Goal: Task Accomplishment & Management: Manage account settings

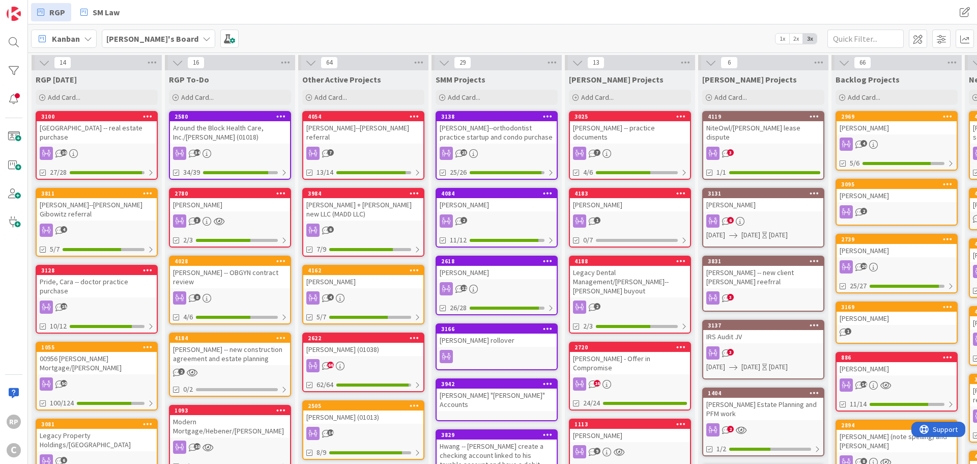
click at [349, 123] on div "[PERSON_NAME]--[PERSON_NAME] referral" at bounding box center [363, 132] width 120 height 22
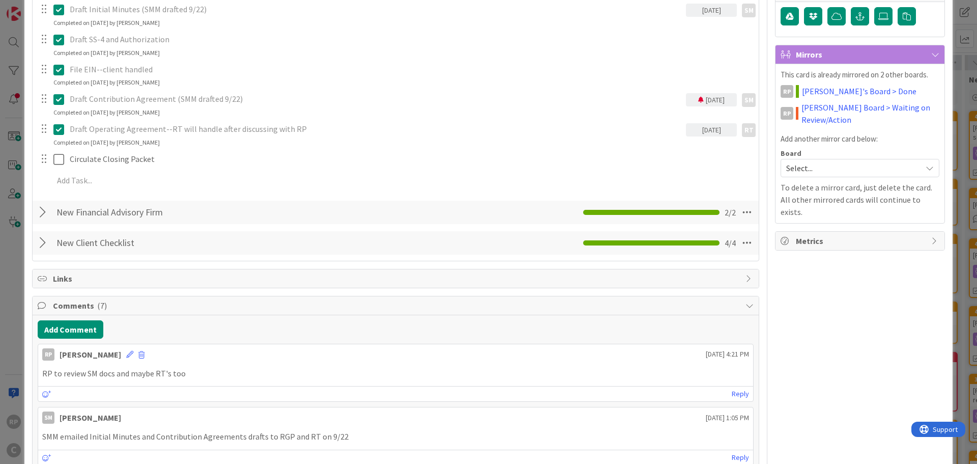
scroll to position [305, 0]
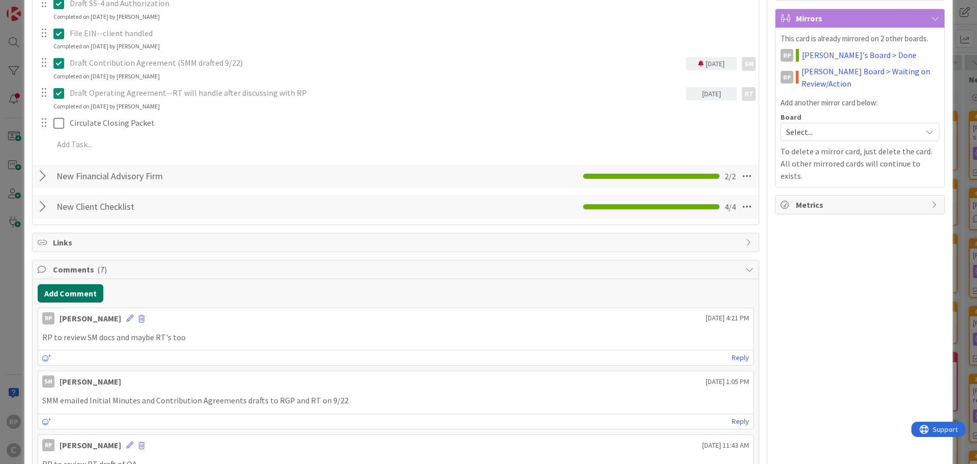
click at [67, 289] on button "Add Comment" at bounding box center [71, 293] width 66 height 18
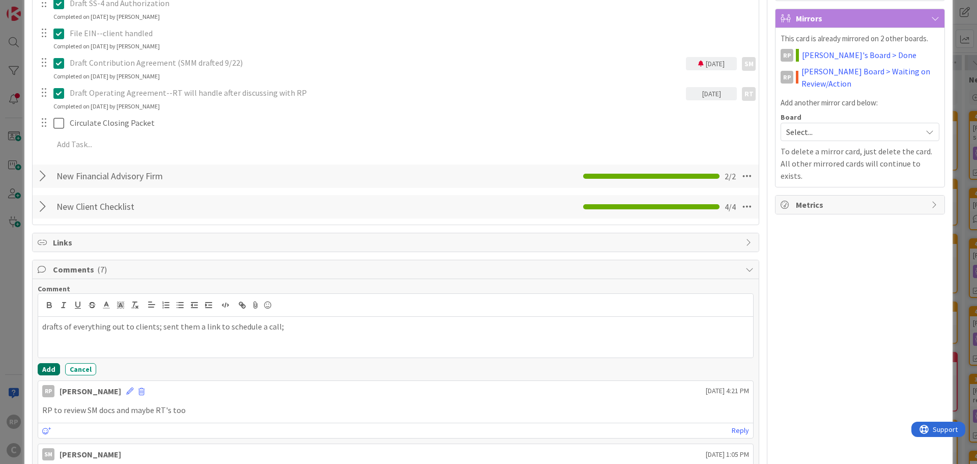
click at [43, 370] on button "Add" at bounding box center [49, 369] width 22 height 12
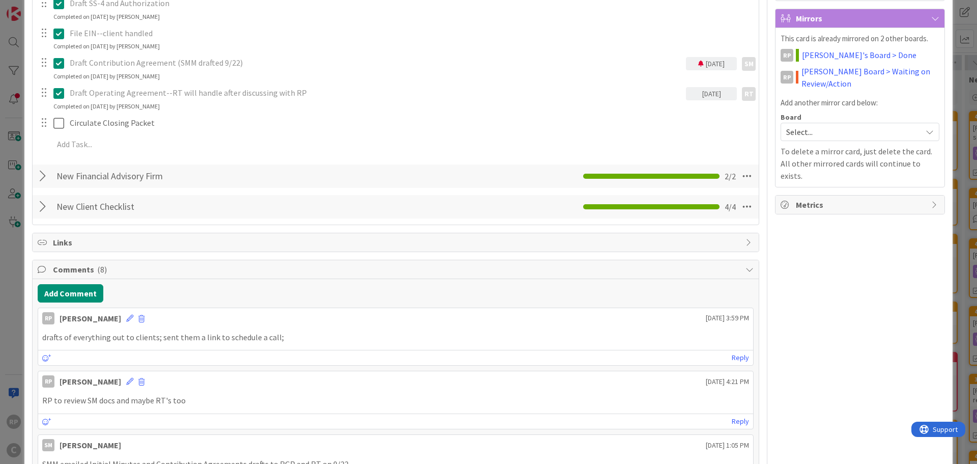
scroll to position [0, 0]
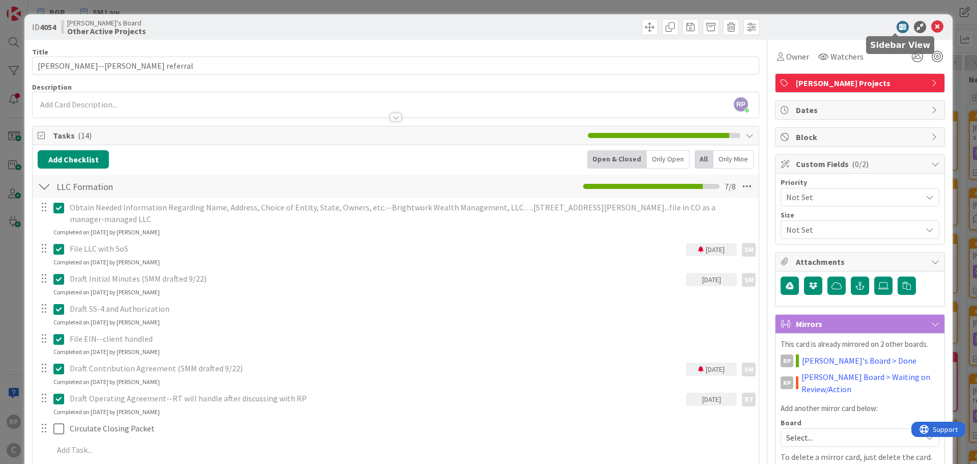
click at [932, 24] on icon at bounding box center [938, 27] width 12 height 12
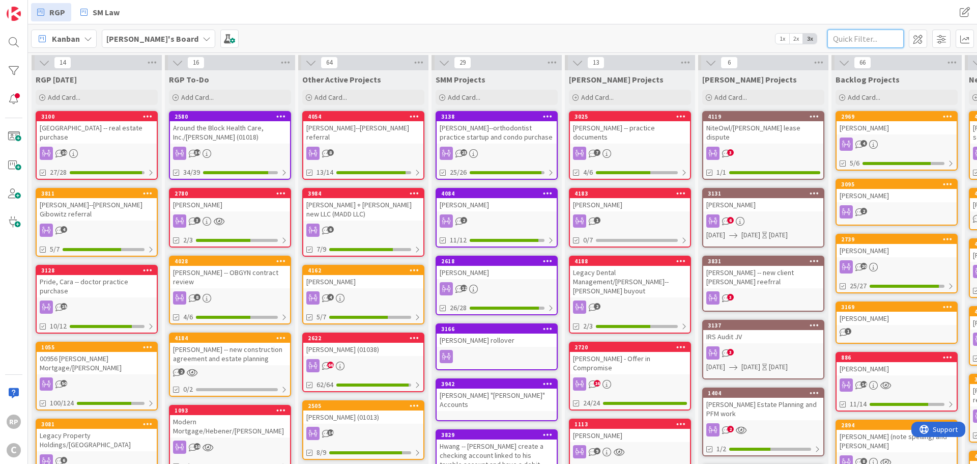
click at [874, 36] on input "text" at bounding box center [866, 39] width 76 height 18
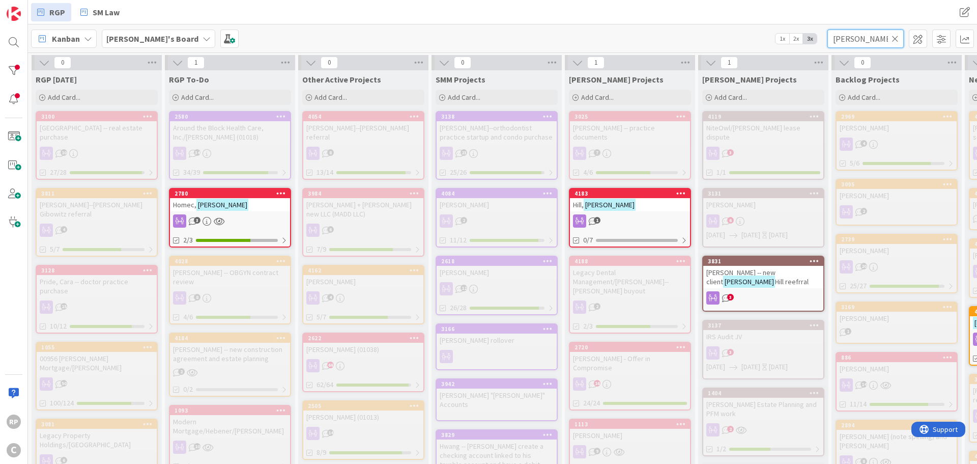
type input "[PERSON_NAME]"
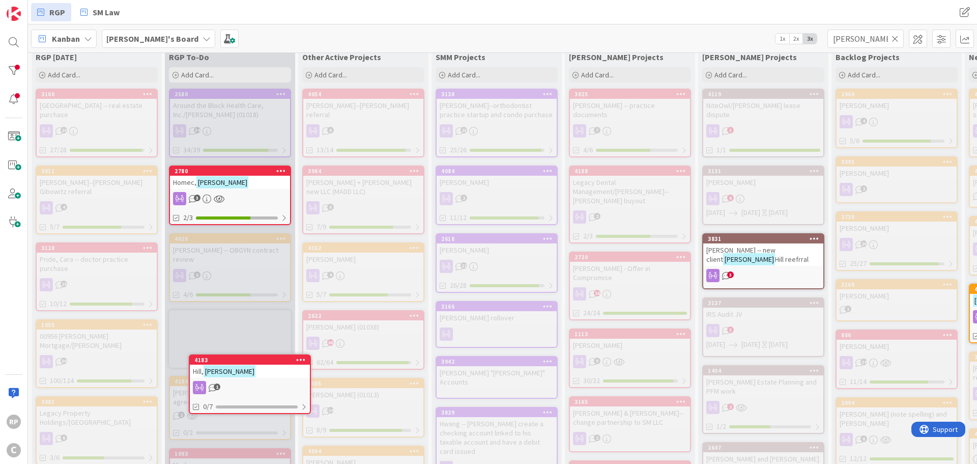
scroll to position [26, 0]
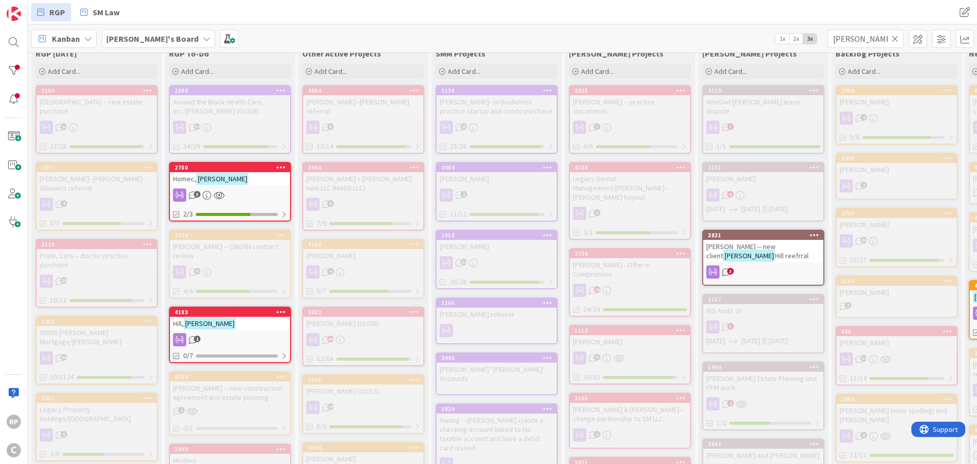
click at [231, 322] on div "[PERSON_NAME]" at bounding box center [230, 323] width 120 height 13
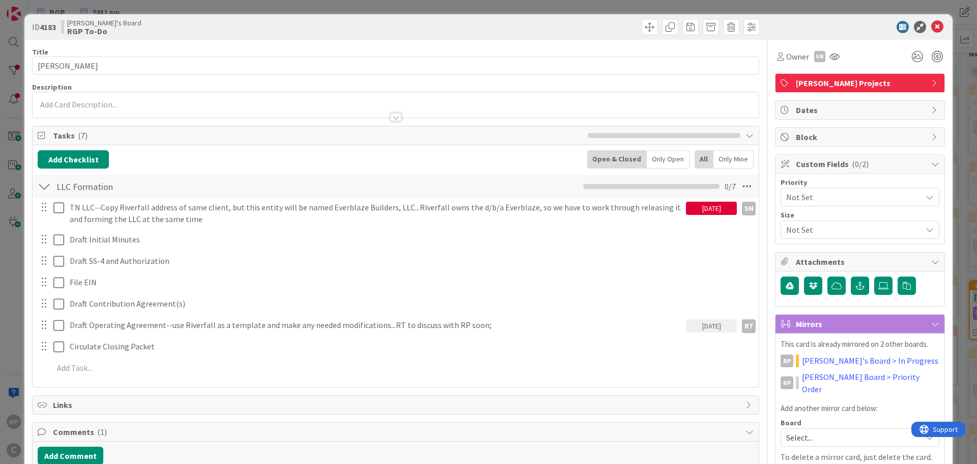
click at [806, 78] on span "[PERSON_NAME] Projects" at bounding box center [861, 83] width 130 height 12
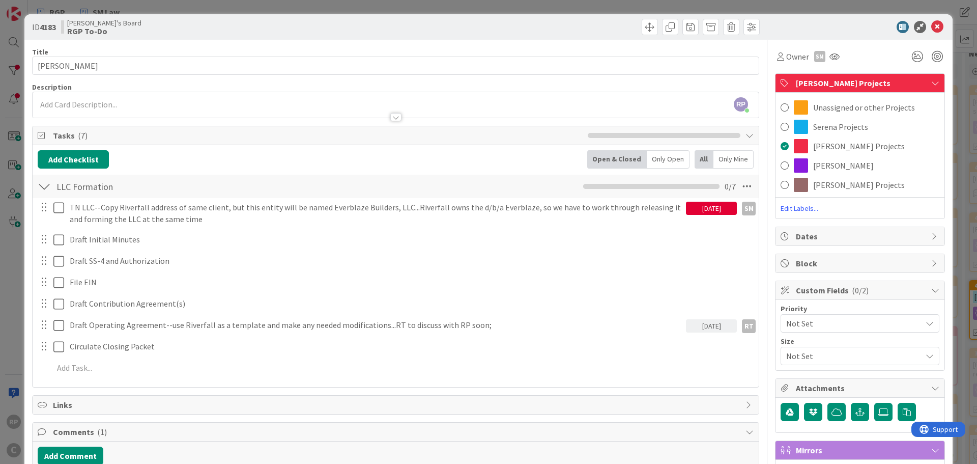
click at [819, 96] on div "Unassigned or other Projects Serena Projects [PERSON_NAME] Projects [PERSON_NAM…" at bounding box center [860, 156] width 169 height 126
click at [821, 101] on div "Unassigned or other Projects" at bounding box center [860, 107] width 169 height 19
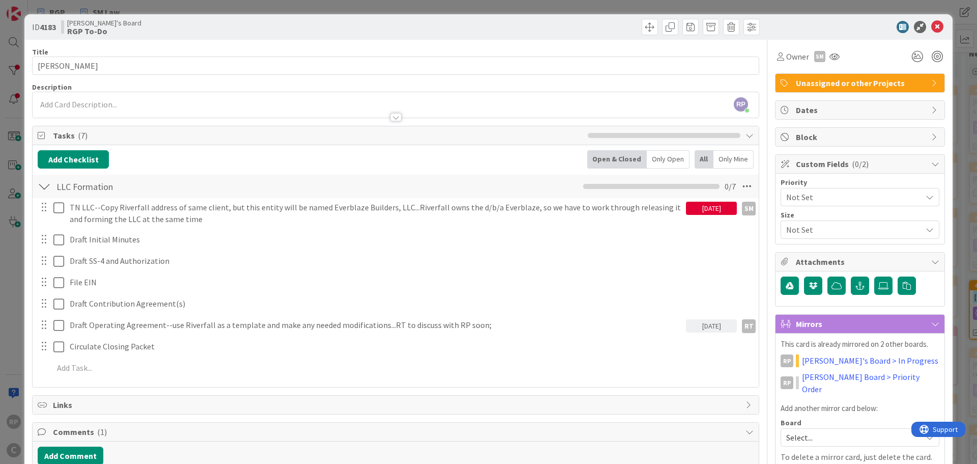
scroll to position [51, 0]
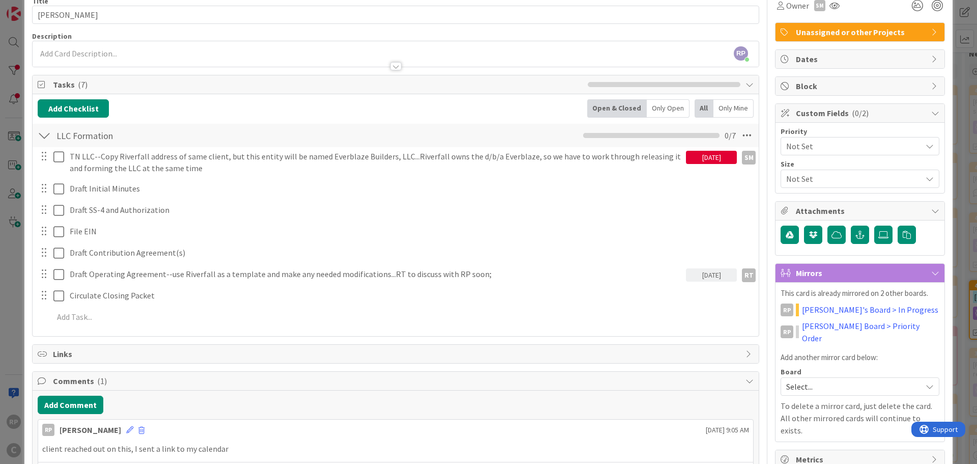
click at [742, 273] on div "RT" at bounding box center [749, 275] width 14 height 14
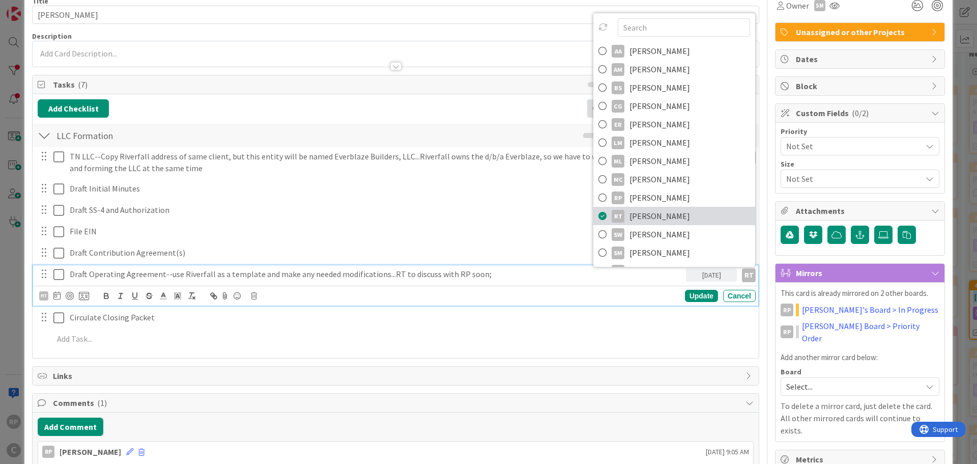
drag, startPoint x: 650, startPoint y: 207, endPoint x: 651, endPoint y: 214, distance: 6.7
click at [650, 207] on link "RT [PERSON_NAME]" at bounding box center [675, 216] width 162 height 18
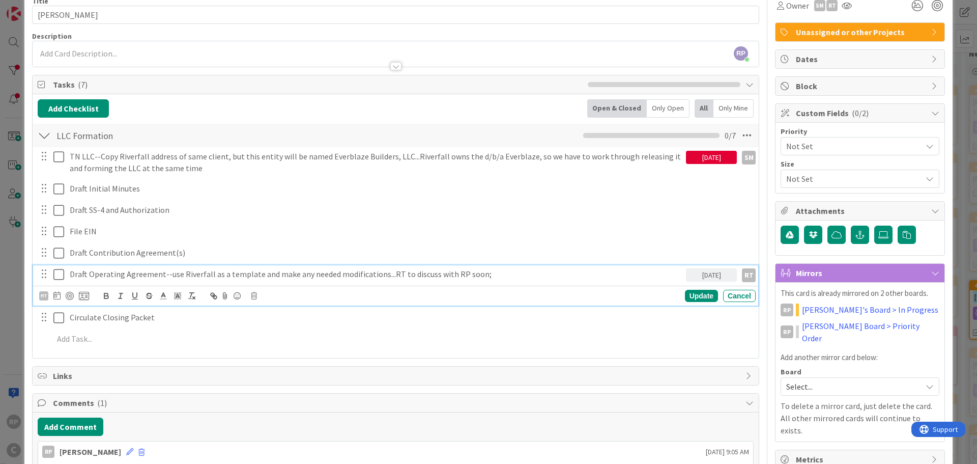
click at [742, 271] on div "RT" at bounding box center [749, 275] width 14 height 14
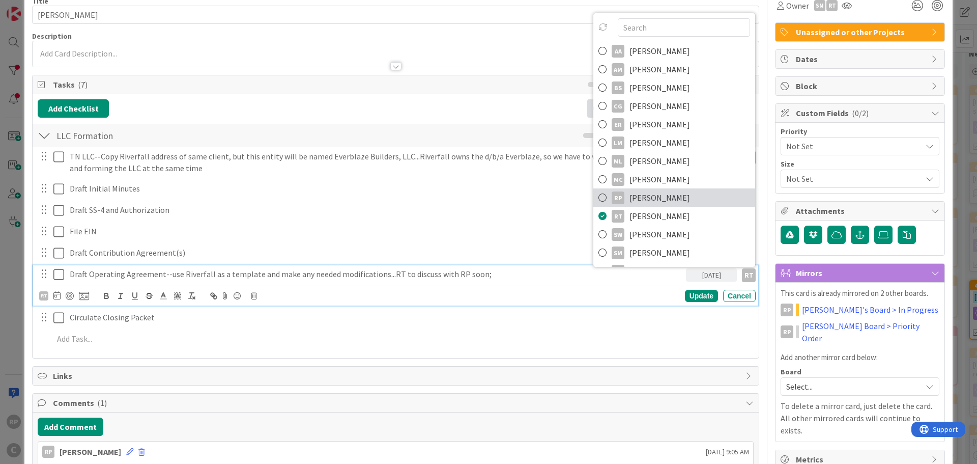
click at [676, 196] on link "RP [PERSON_NAME]" at bounding box center [675, 197] width 162 height 18
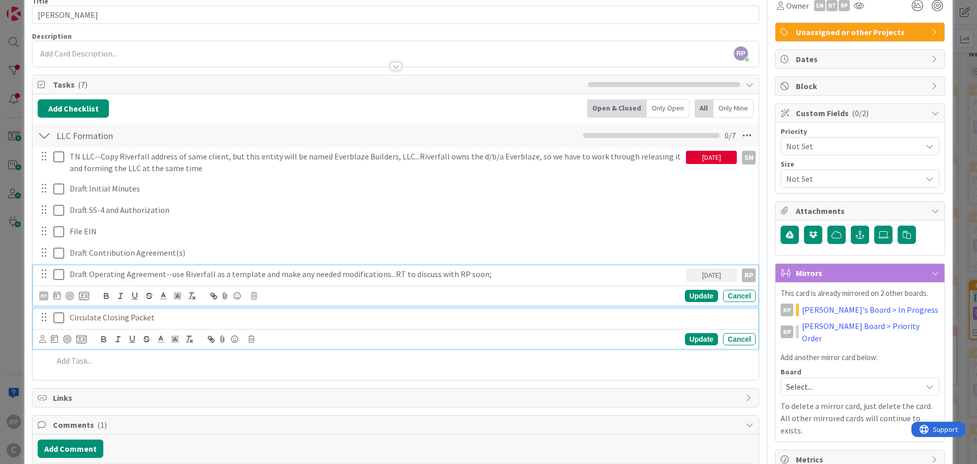
click at [509, 312] on p "Circulate Closing Packet" at bounding box center [411, 318] width 682 height 12
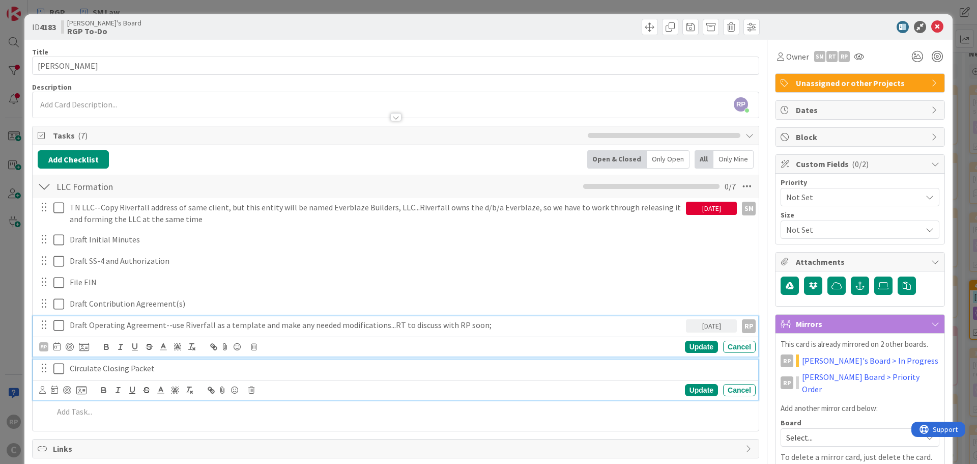
drag, startPoint x: 468, startPoint y: 329, endPoint x: 478, endPoint y: 328, distance: 10.2
click at [469, 328] on p "Draft Operating Agreement--use Riverfall as a template and make any needed modi…" at bounding box center [376, 325] width 612 height 12
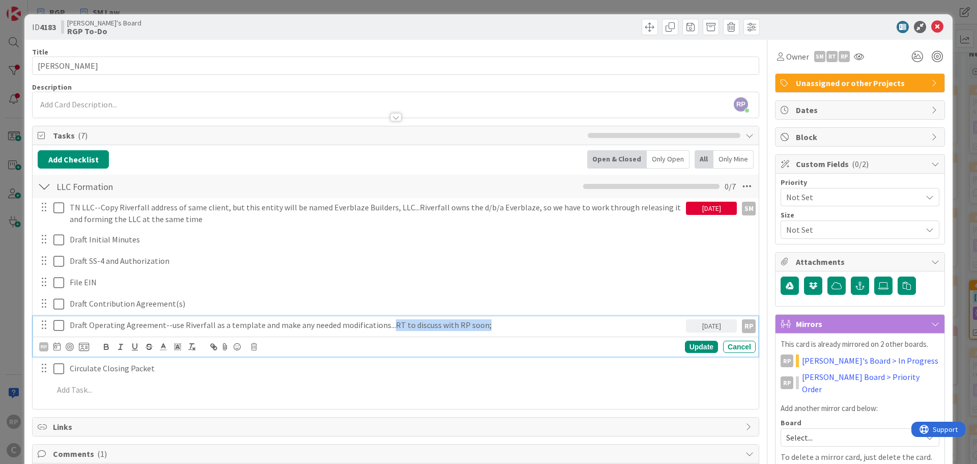
drag, startPoint x: 226, startPoint y: 329, endPoint x: 387, endPoint y: 329, distance: 160.9
click at [387, 329] on p "Draft Operating Agreement--use Riverfall as a template and make any needed modi…" at bounding box center [376, 325] width 612 height 12
click at [690, 347] on div "Update" at bounding box center [701, 347] width 33 height 12
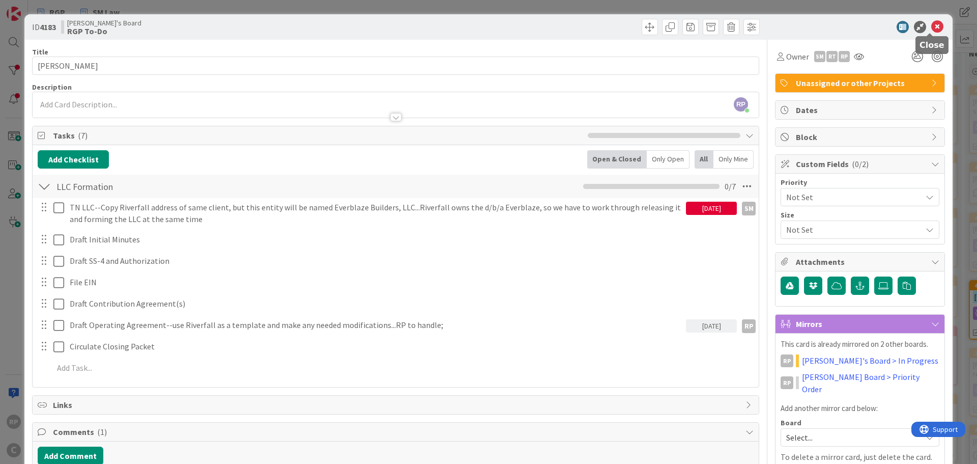
click at [932, 27] on icon at bounding box center [938, 27] width 12 height 12
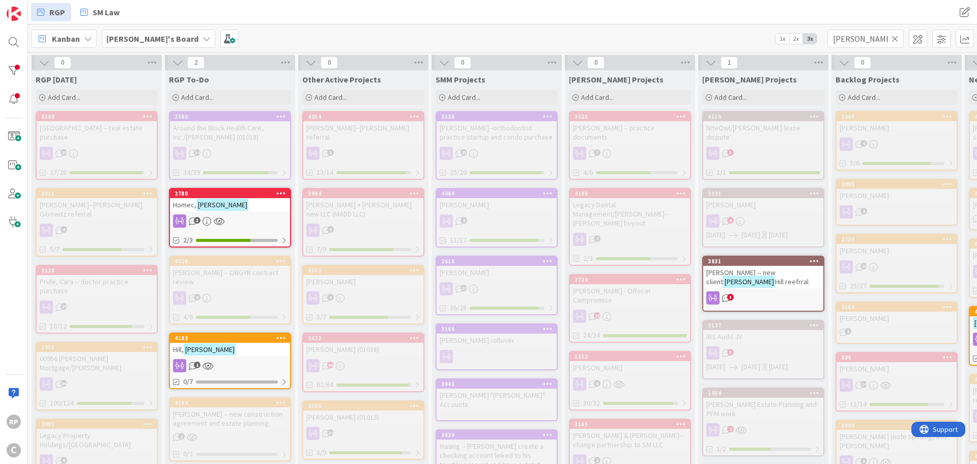
click at [894, 38] on icon at bounding box center [895, 38] width 7 height 9
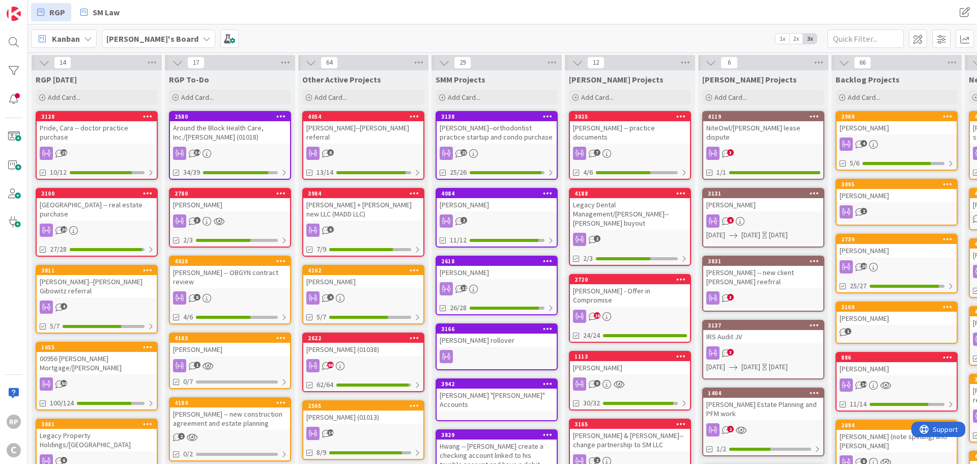
click at [101, 130] on div "Pride, Cara -- doctor practice purchase" at bounding box center [97, 132] width 120 height 22
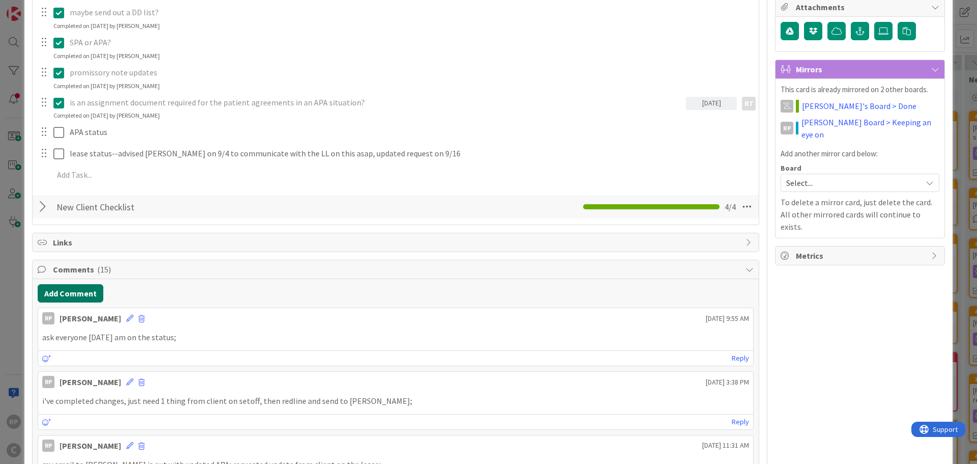
click at [82, 286] on button "Add Comment" at bounding box center [71, 293] width 66 height 18
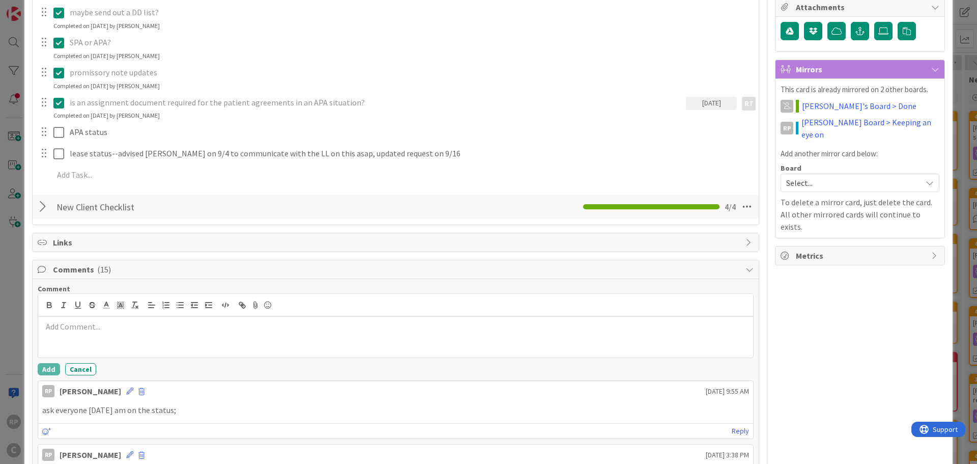
click at [84, 327] on p at bounding box center [395, 327] width 707 height 12
click at [52, 366] on button "Add" at bounding box center [49, 369] width 22 height 12
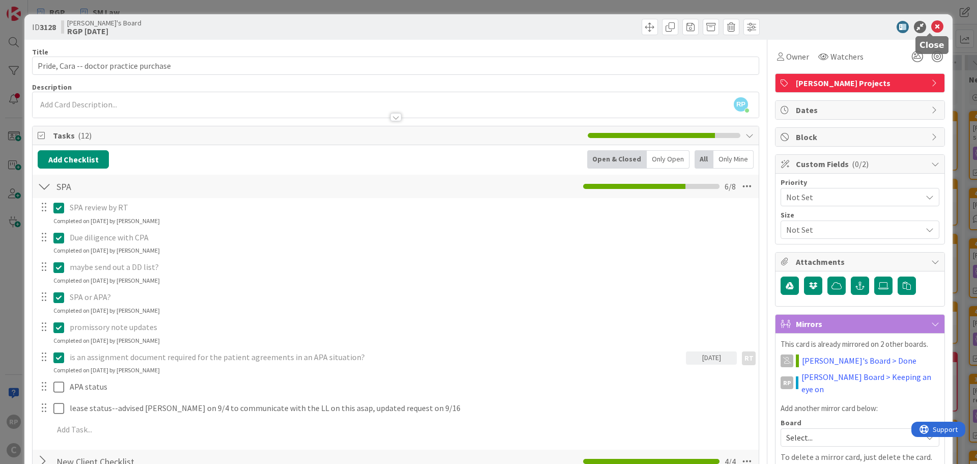
click at [932, 32] on icon at bounding box center [938, 27] width 12 height 12
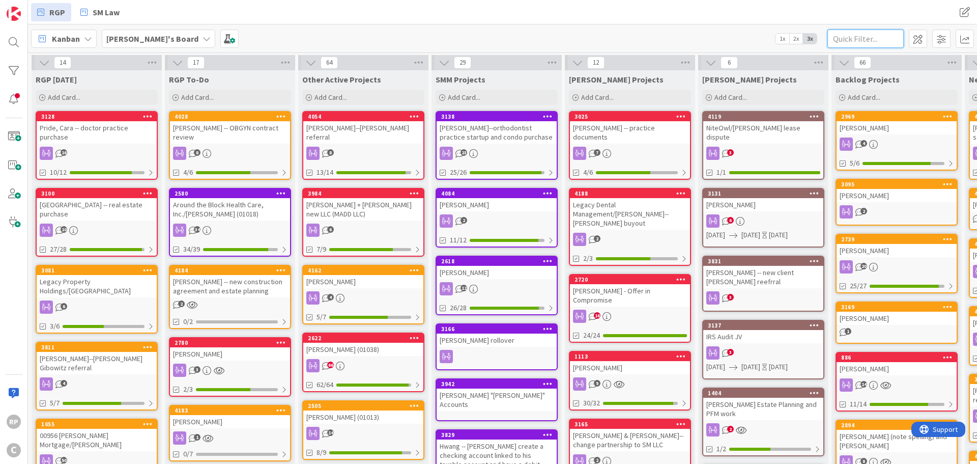
click at [867, 38] on input "text" at bounding box center [866, 39] width 76 height 18
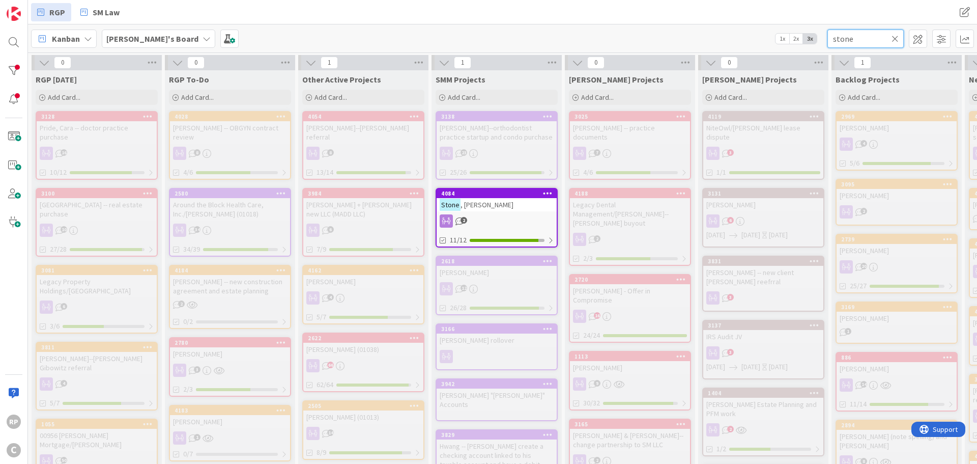
type input "stone"
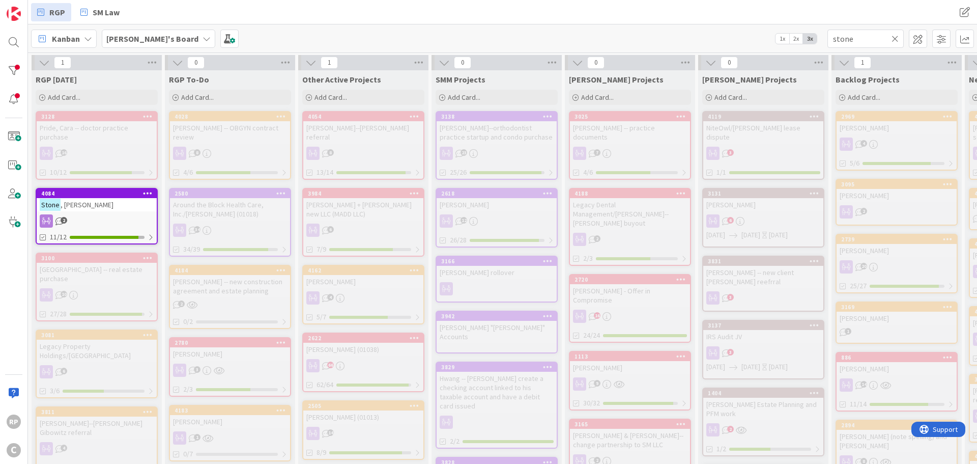
click at [893, 37] on icon at bounding box center [895, 38] width 7 height 9
